Goal: Task Accomplishment & Management: Complete application form

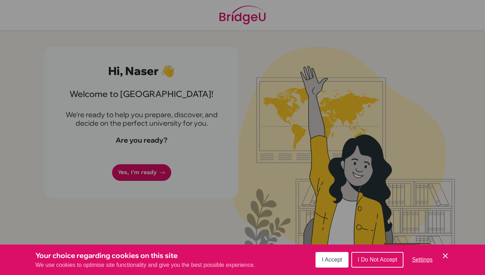
click at [326, 259] on span "I Accept" at bounding box center [332, 260] width 20 height 6
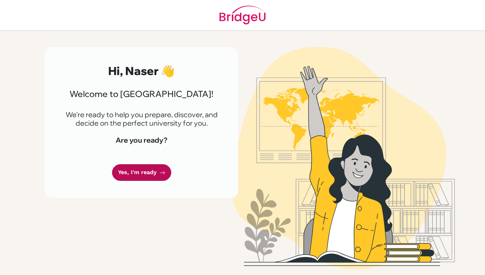
click at [142, 177] on link "Yes, I'm ready" at bounding box center [141, 172] width 59 height 17
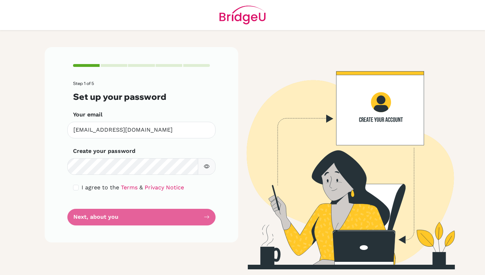
click at [169, 218] on form "Step 1 of 5 Set up your password Your email 004960@arkis.edu.bh Invalid email C…" at bounding box center [141, 153] width 137 height 144
click at [203, 215] on form "Step 1 of 5 Set up your password Your email 004960@arkis.edu.bh Invalid email C…" at bounding box center [141, 153] width 137 height 144
click at [206, 221] on form "Step 1 of 5 Set up your password Your email 004960@arkis.edu.bh Invalid email C…" at bounding box center [141, 153] width 137 height 144
click at [86, 216] on form "Step 1 of 5 Set up your password Your email 004960@arkis.edu.bh Invalid email C…" at bounding box center [141, 153] width 137 height 144
click at [77, 187] on input "checkbox" at bounding box center [76, 188] width 6 height 6
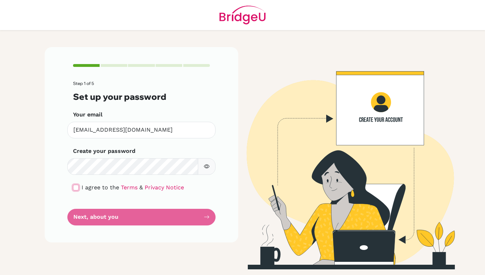
checkbox input "true"
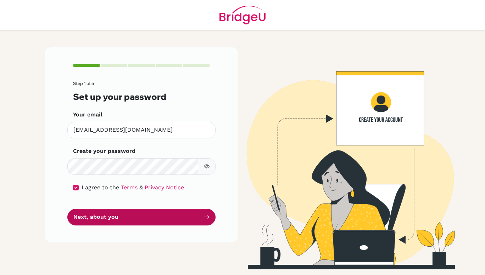
click at [96, 210] on button "Next, about you" at bounding box center [141, 217] width 148 height 17
